Goal: Information Seeking & Learning: Find specific fact

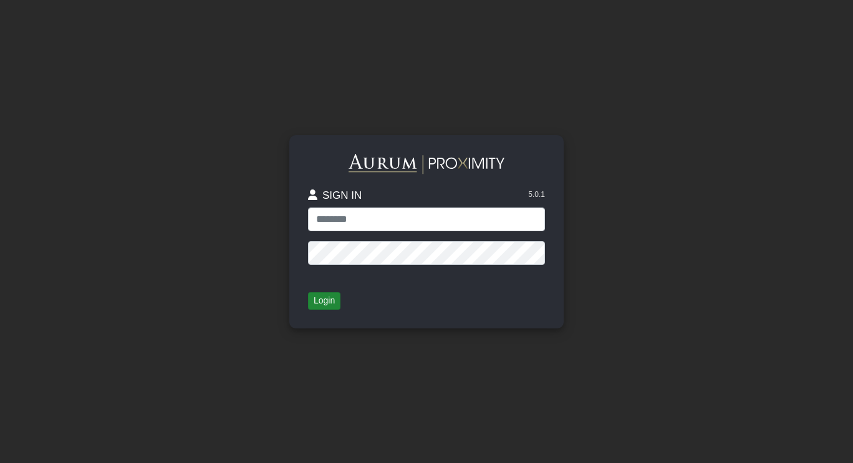
type input "**********"
click at [319, 299] on button "Login" at bounding box center [324, 300] width 32 height 17
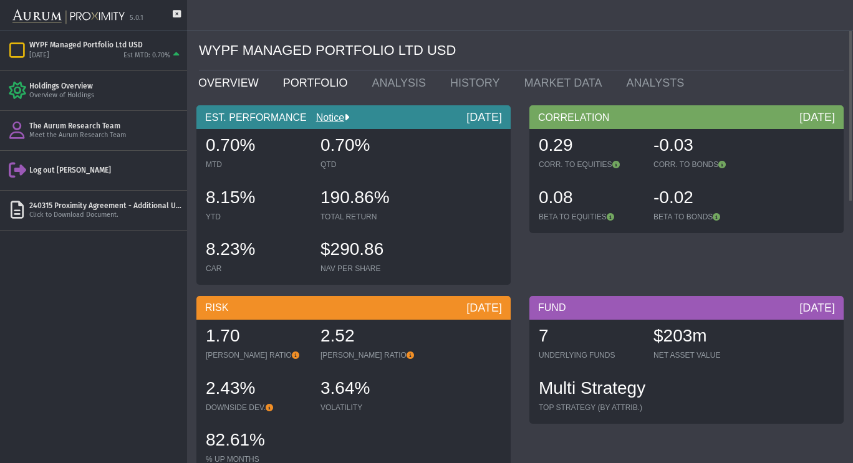
click at [301, 89] on link "PORTFOLIO" at bounding box center [318, 82] width 89 height 25
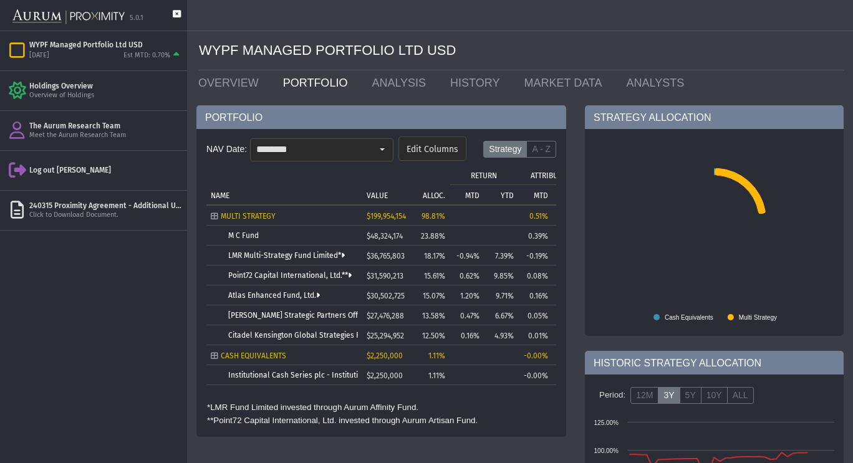
click at [178, 17] on icon at bounding box center [177, 20] width 8 height 21
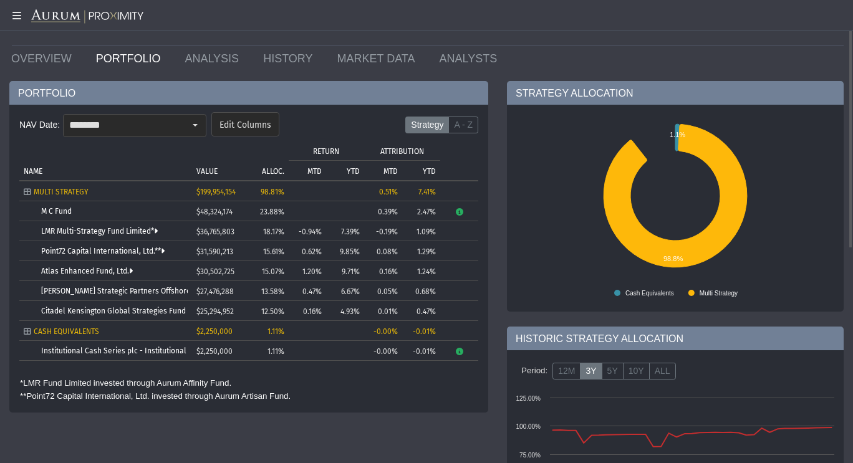
scroll to position [26, 0]
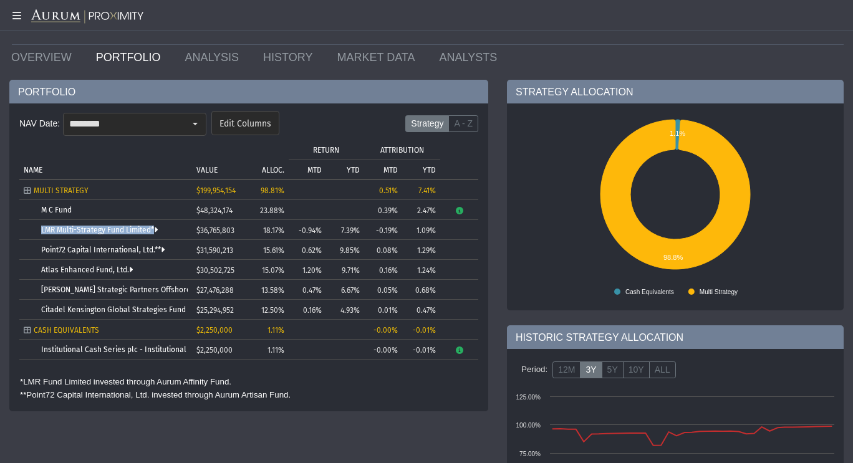
drag, startPoint x: 168, startPoint y: 229, endPoint x: 39, endPoint y: 228, distance: 129.1
click at [39, 228] on td "LMR Multi-Strategy Fund Limited*" at bounding box center [105, 230] width 173 height 20
copy td "LMR Multi-Strategy Fund Limited*"
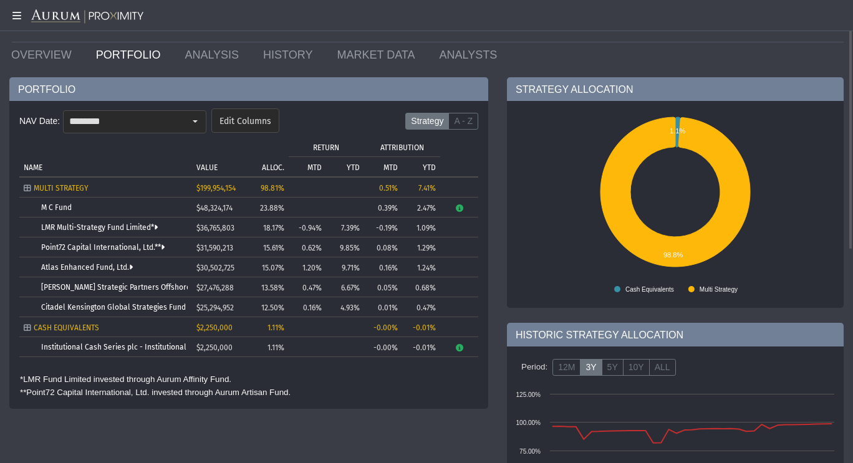
scroll to position [27, 0]
drag, startPoint x: 175, startPoint y: 252, endPoint x: 52, endPoint y: 244, distance: 123.7
click at [52, 244] on body "5.0.1 Pull down to refresh... Release to refresh... Refreshing... WYPF Managed …" at bounding box center [426, 231] width 853 height 463
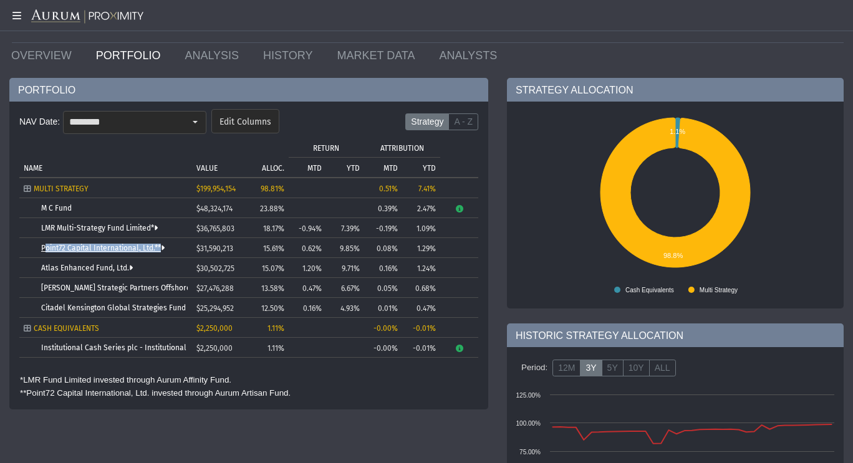
drag, startPoint x: 166, startPoint y: 248, endPoint x: 41, endPoint y: 249, distance: 124.7
click at [41, 249] on div "Point72 Capital International, Ltd.**" at bounding box center [114, 248] width 147 height 9
copy link "Point72 Capital International, Ltd.**"
drag, startPoint x: 153, startPoint y: 269, endPoint x: 34, endPoint y: 267, distance: 119.1
click at [34, 267] on td "Atlas Enhanced Fund, Ltd." at bounding box center [105, 268] width 173 height 20
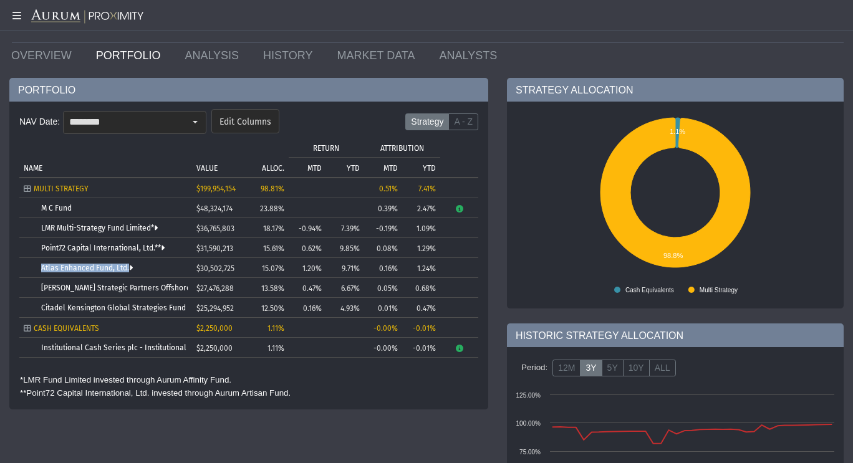
copy td "Atlas Enhanced Fund, Ltd."
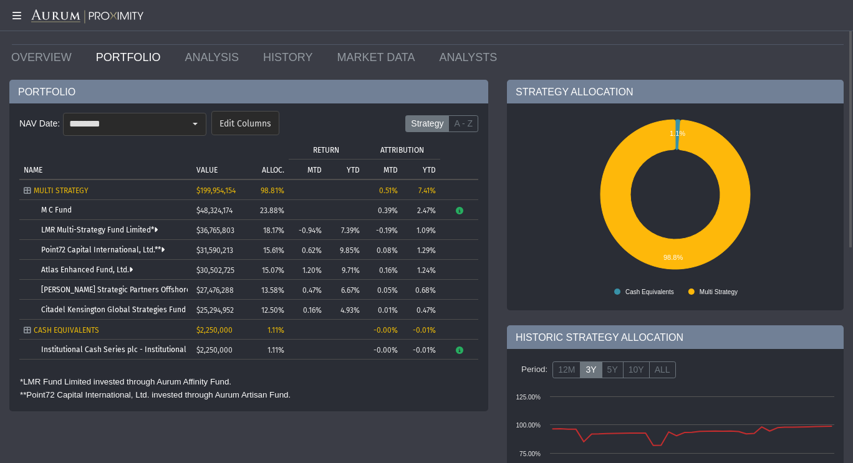
scroll to position [26, 0]
drag, startPoint x: 37, startPoint y: 281, endPoint x: 150, endPoint y: 289, distance: 112.5
click at [150, 289] on body "5.0.1 Pull down to refresh... Release to refresh... Refreshing... WYPF Managed …" at bounding box center [426, 231] width 853 height 463
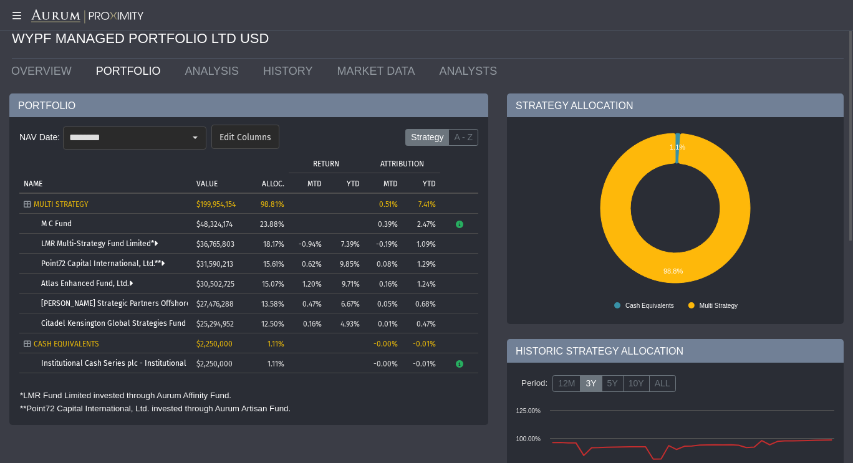
scroll to position [13, 0]
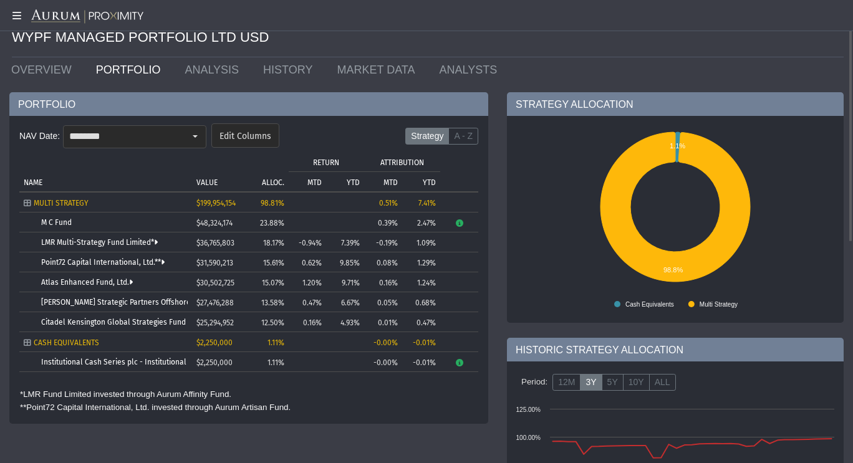
drag, startPoint x: 41, startPoint y: 289, endPoint x: 173, endPoint y: 295, distance: 133.0
click at [173, 295] on body "5.0.1 Pull down to refresh... Release to refresh... Refreshing... WYPF Managed …" at bounding box center [426, 231] width 853 height 463
drag, startPoint x: 194, startPoint y: 297, endPoint x: 40, endPoint y: 296, distance: 154.0
click at [40, 296] on tr "[PERSON_NAME] Strategic Partners Offshore Fund, Ltd. $27,476,288 13.58% 0.47% 6…" at bounding box center [248, 302] width 459 height 20
copy link "[PERSON_NAME] Strategic Partners Offshore Fund, Ltd."
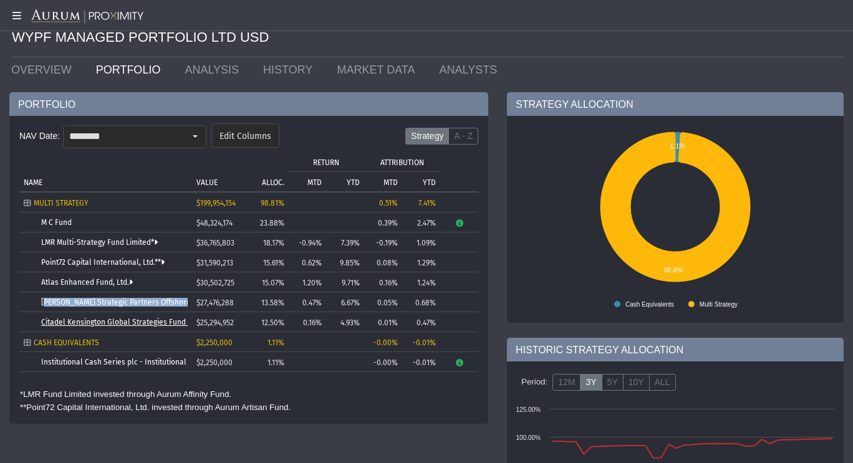
click at [186, 322] on link "Citadel Kensington Global Strategies Fund Ltd." at bounding box center [122, 322] width 163 height 9
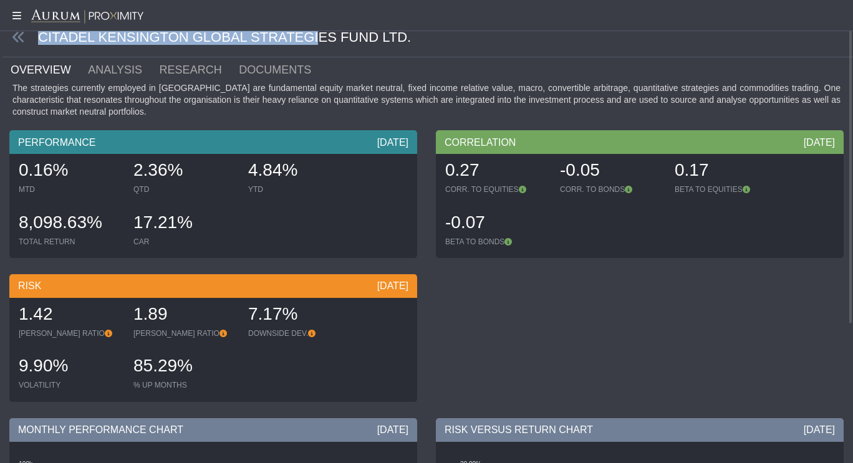
drag, startPoint x: 377, startPoint y: 42, endPoint x: 292, endPoint y: 39, distance: 84.9
click at [292, 39] on div "CITADEL KENSINGTON GLOBAL STRATEGIES FUND LTD." at bounding box center [427, 37] width 851 height 39
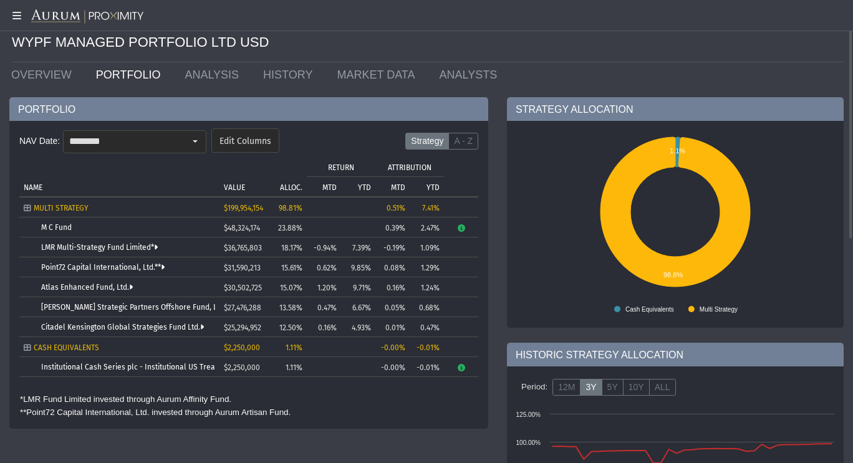
scroll to position [10, 0]
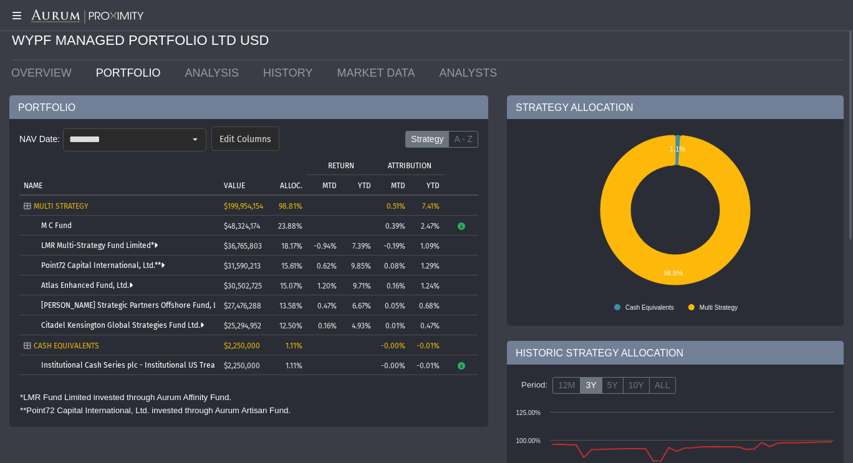
drag, startPoint x: 211, startPoint y: 338, endPoint x: 67, endPoint y: 322, distance: 145.0
click at [67, 322] on body "5.0.1 Pull down to refresh... Release to refresh... Refreshing... WYPF Managed …" at bounding box center [426, 231] width 853 height 463
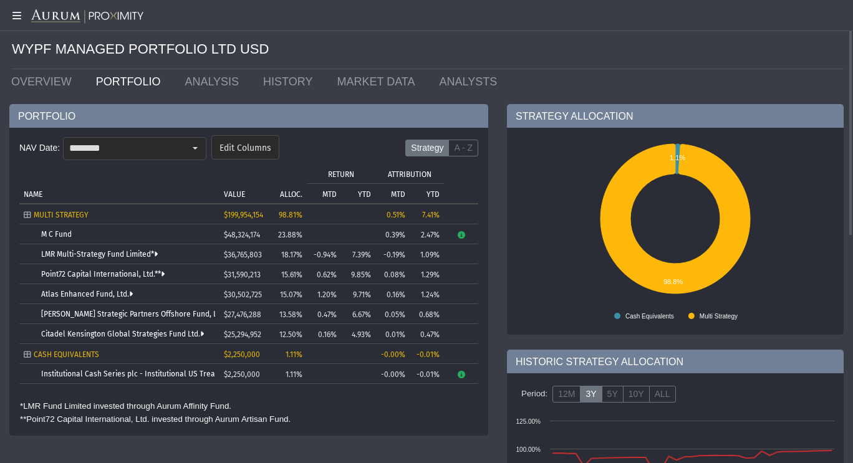
scroll to position [0, 0]
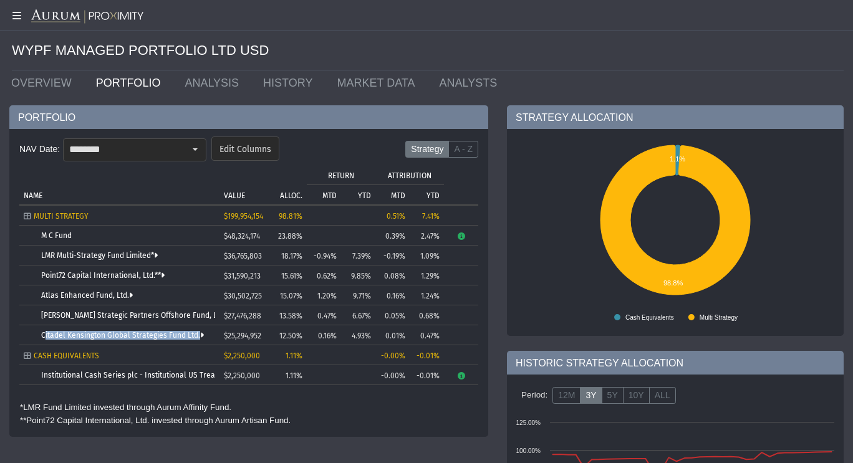
drag, startPoint x: 206, startPoint y: 334, endPoint x: 41, endPoint y: 330, distance: 164.7
click at [41, 330] on body "5.0.1 Pull down to refresh... Release to refresh... Refreshing... WYPF Managed …" at bounding box center [426, 231] width 853 height 463
copy link "Citadel Kensington Global Strategies Fund Ltd."
